Goal: Information Seeking & Learning: Learn about a topic

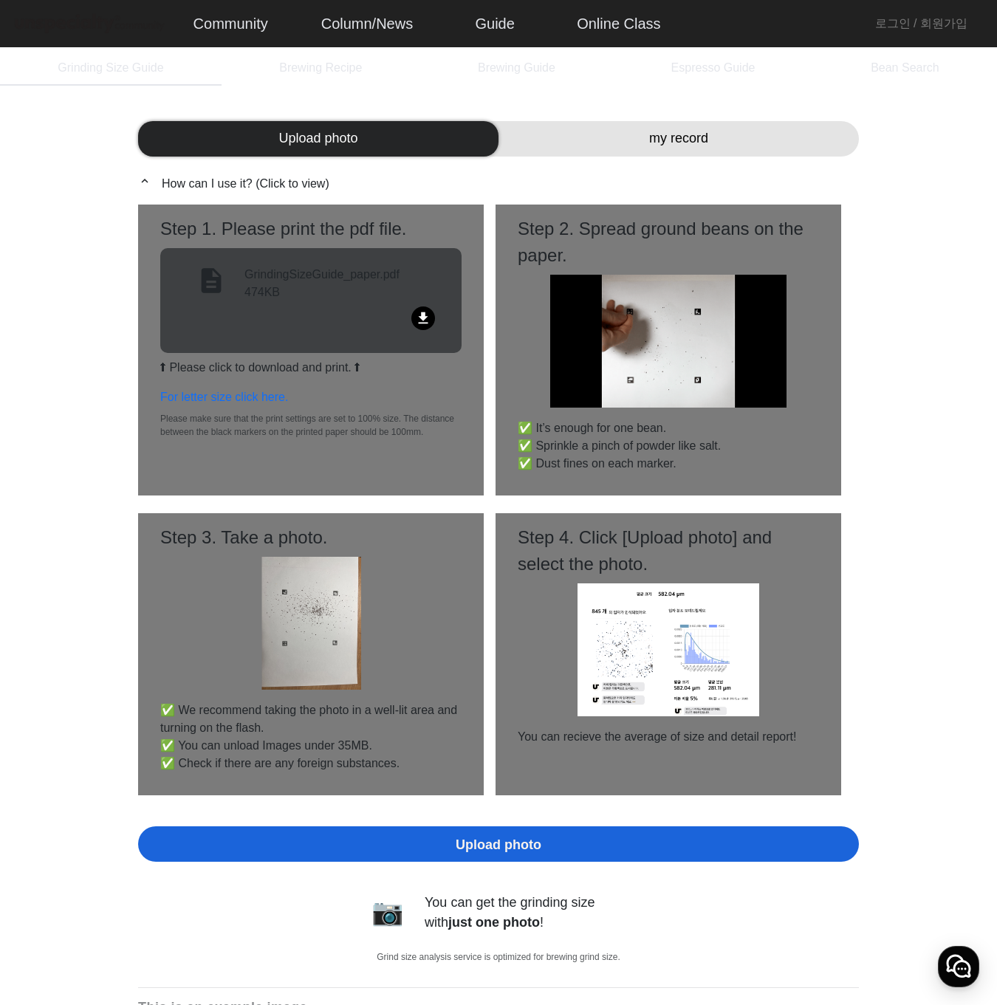
click at [420, 316] on mat-icon "file_download" at bounding box center [423, 318] width 24 height 24
drag, startPoint x: 931, startPoint y: 791, endPoint x: 935, endPoint y: 782, distance: 9.9
click at [304, 62] on span "Brewing Recipe" at bounding box center [320, 68] width 83 height 12
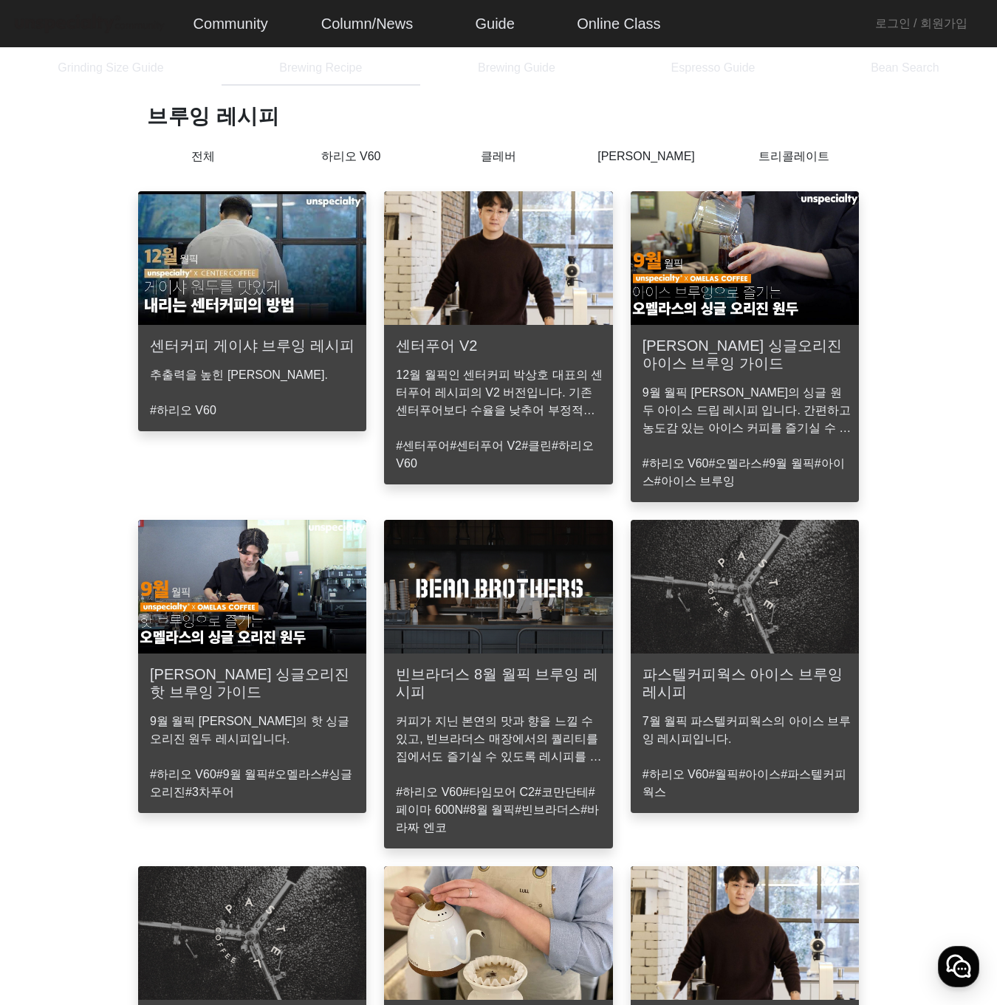
click at [353, 156] on p "하리오 V60" at bounding box center [351, 157] width 148 height 18
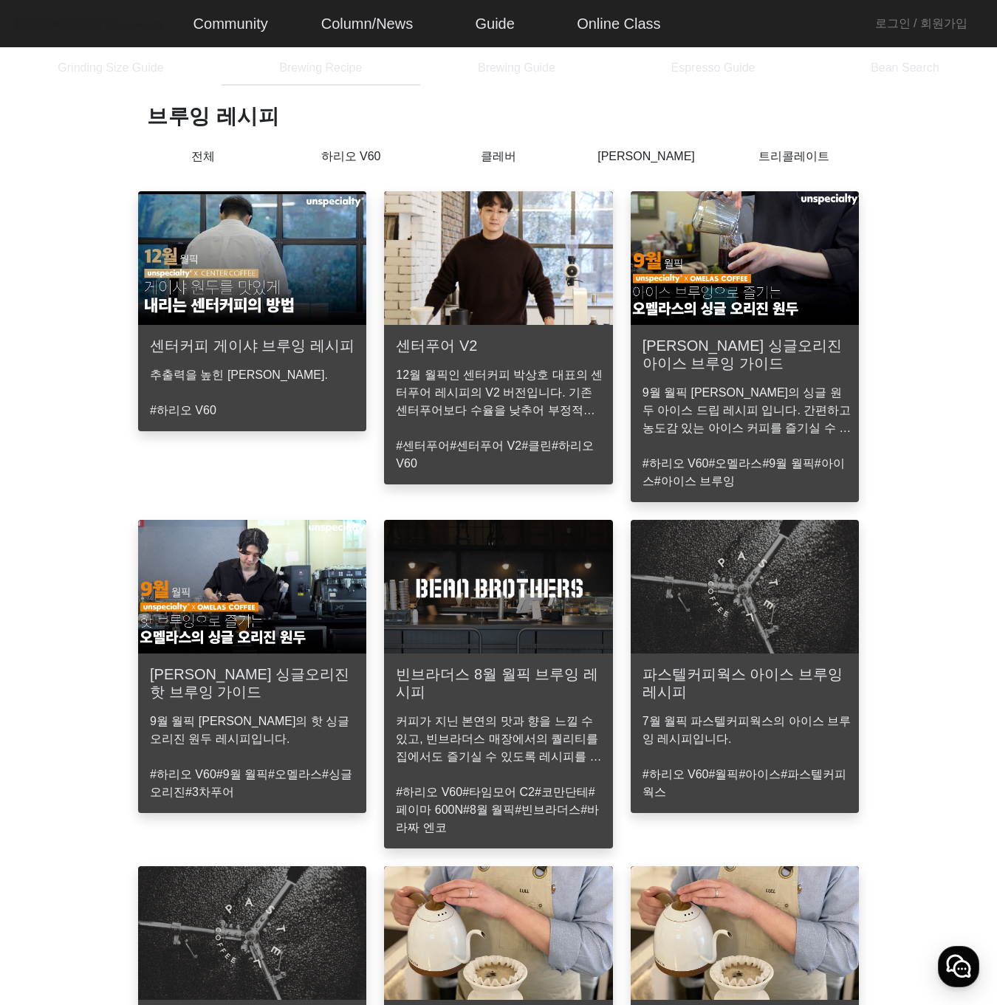
click at [506, 163] on p "클레버" at bounding box center [498, 157] width 148 height 18
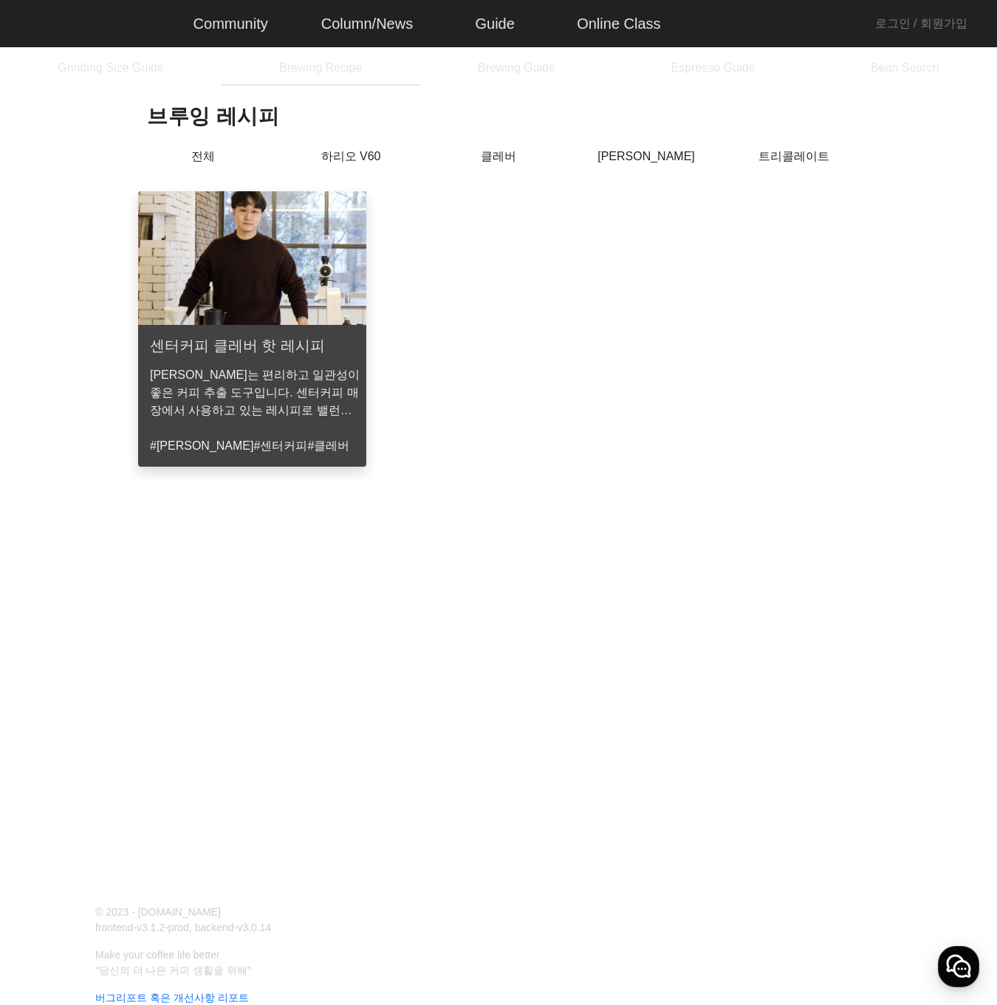
click at [641, 161] on p "[PERSON_NAME]" at bounding box center [646, 157] width 148 height 18
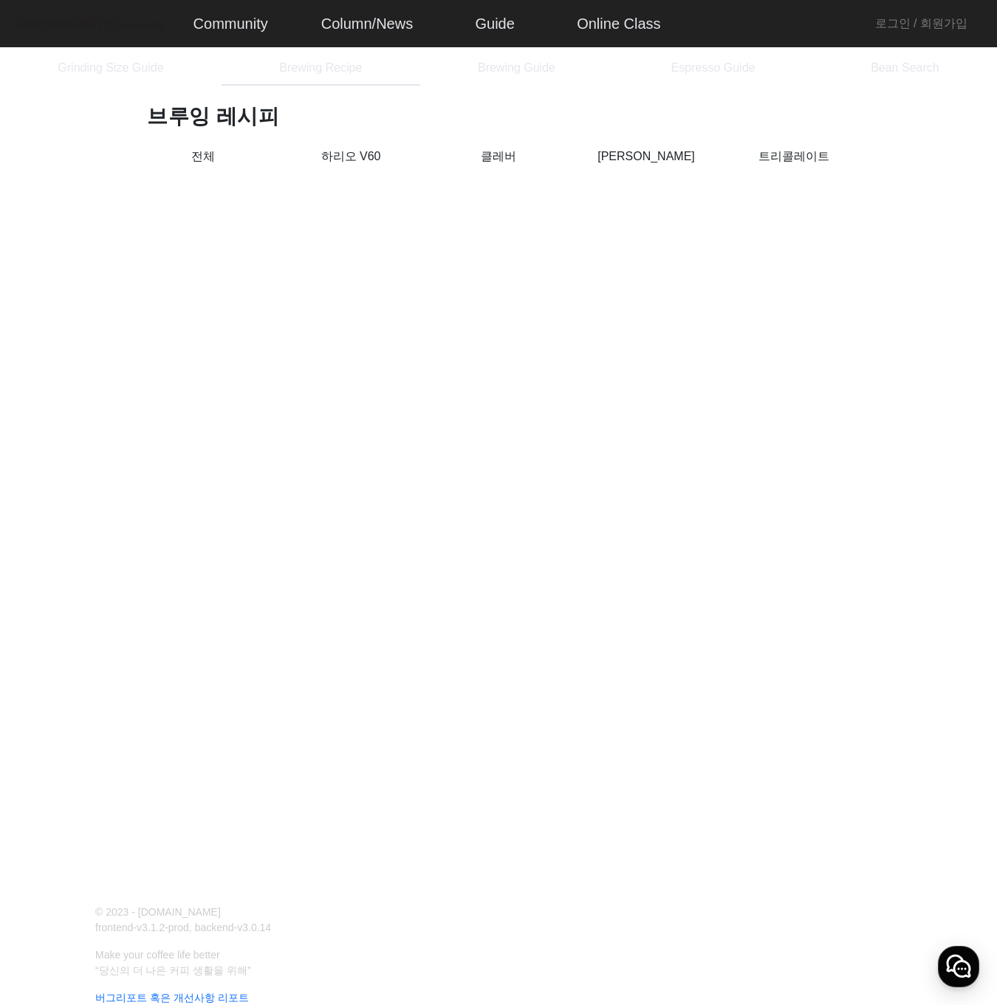
click at [781, 159] on p "트리콜레이트" at bounding box center [794, 157] width 148 height 18
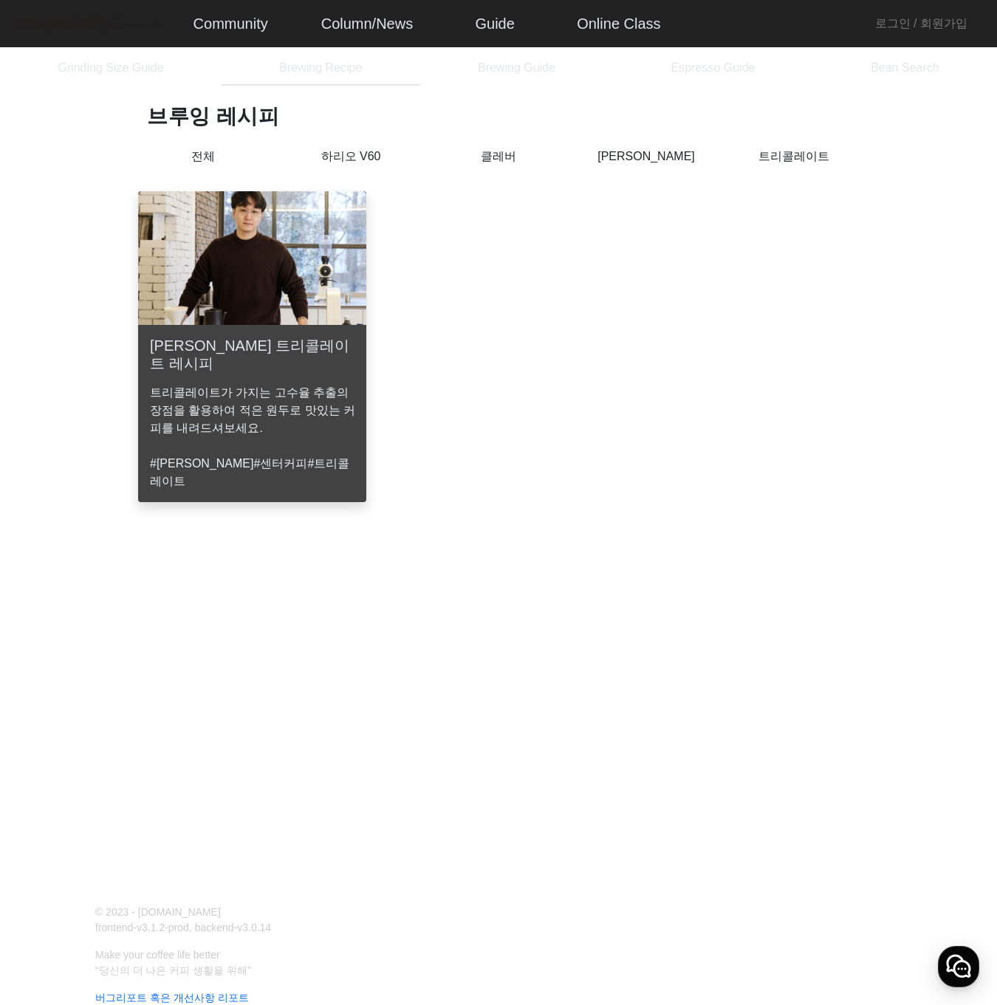
click at [695, 289] on div "박상호 트리콜레이트 레시피 트리콜레이트가 가지는 고수율 추출의 장점을 활용하여 적은 원두로 맛있는 커피를 내려드셔보세요. #박상호 #센터커피 …" at bounding box center [498, 355] width 738 height 329
